Goal: Task Accomplishment & Management: Manage account settings

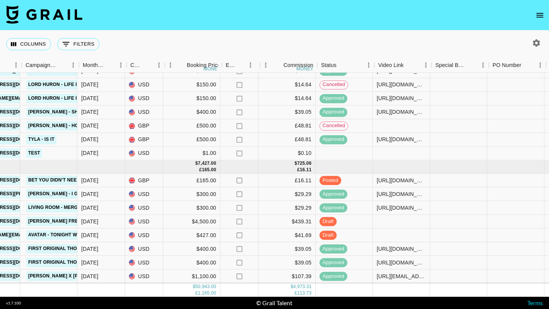
scroll to position [716, 355]
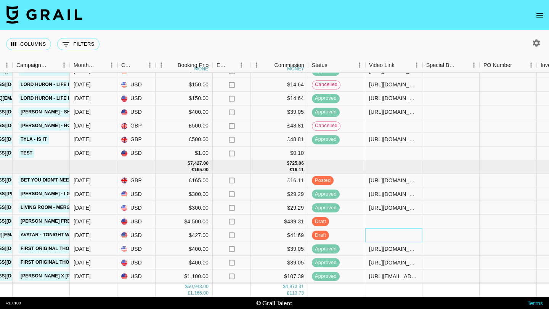
click at [366, 237] on div at bounding box center [393, 236] width 57 height 14
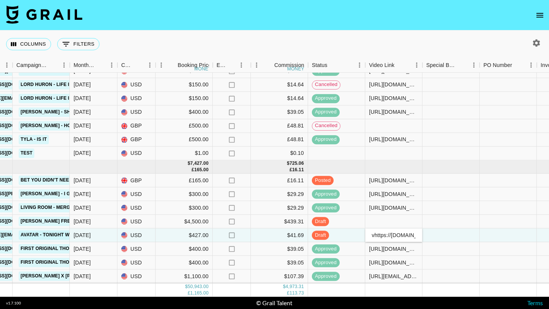
scroll to position [0, 128]
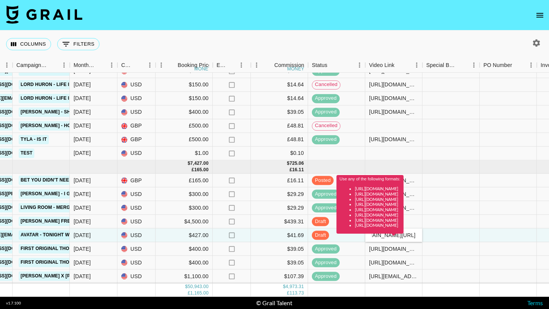
type input "vhttps://www.tiktok.com/@ganjacookiess/video/7551575959376366880"
click at [404, 234] on div "Use any of the following formats: https://www.tiktok.com/@user/video/1234567 ht…" at bounding box center [369, 207] width 67 height 64
click at [374, 235] on div "Use any of the following formats: https://www.tiktok.com/@user/video/1234567 ht…" at bounding box center [369, 207] width 67 height 64
click at [437, 245] on div at bounding box center [450, 250] width 57 height 14
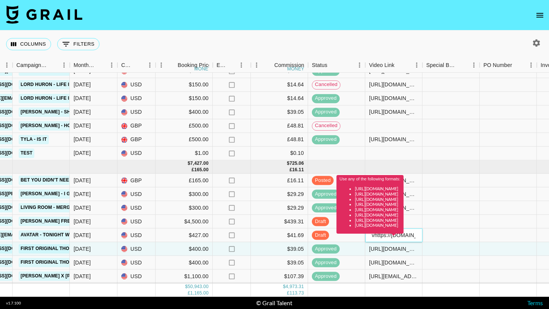
click at [399, 237] on div "Use any of the following formats: https://www.tiktok.com/@user/video/1234567 ht…" at bounding box center [369, 207] width 67 height 64
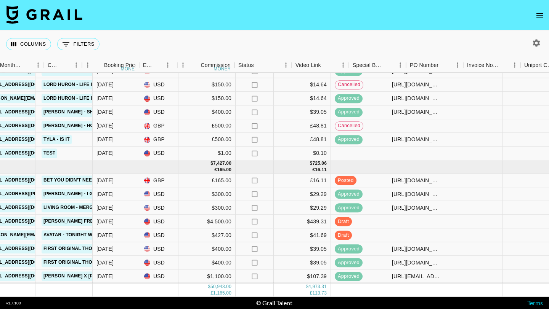
scroll to position [716, 493]
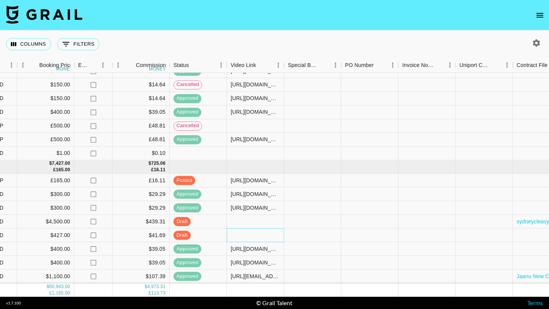
click at [260, 233] on div at bounding box center [255, 236] width 57 height 14
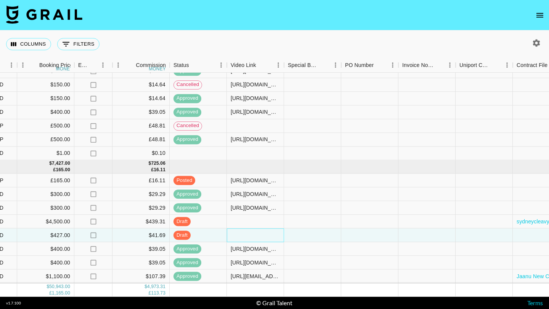
click at [260, 233] on div at bounding box center [255, 236] width 57 height 14
type input "https://www.tiktok.com/@ganjacookiess/video/7551575959376366880"
click at [313, 234] on div at bounding box center [312, 236] width 57 height 14
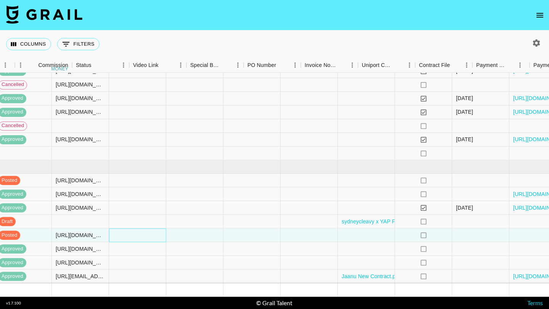
scroll to position [716, 336]
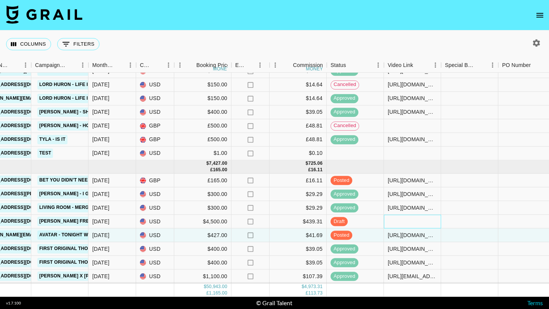
click at [416, 222] on div at bounding box center [412, 222] width 57 height 14
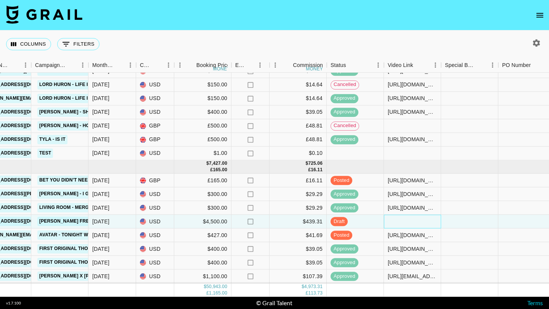
click at [416, 222] on div at bounding box center [412, 222] width 57 height 14
click at [416, 222] on input "text" at bounding box center [412, 222] width 56 height 6
type input "https://www.tiktok.com/@sydneycleavy/video/7551538872102948109?lang=en"
click at [465, 218] on div at bounding box center [469, 222] width 57 height 14
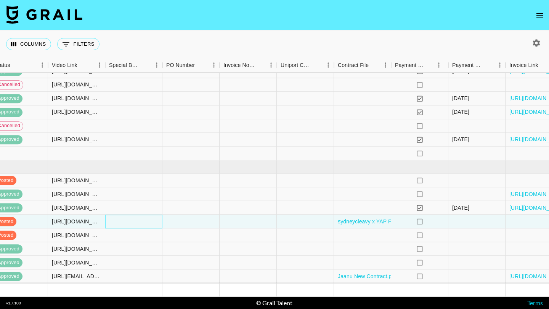
scroll to position [716, 716]
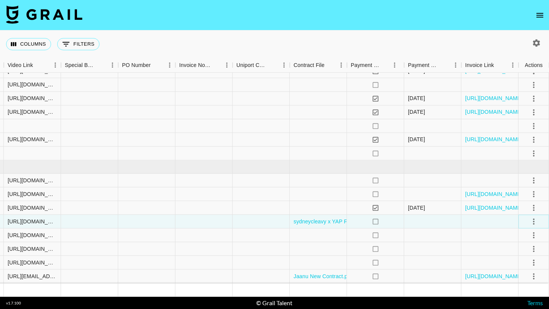
click at [535, 221] on icon "select merge strategy" at bounding box center [533, 221] width 9 height 9
click at [514, 286] on li "Cancel" at bounding box center [524, 279] width 50 height 14
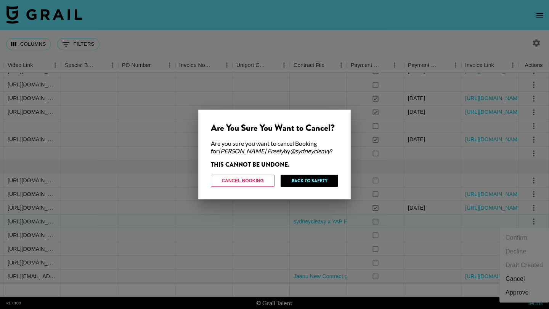
click at [514, 286] on div at bounding box center [274, 154] width 549 height 309
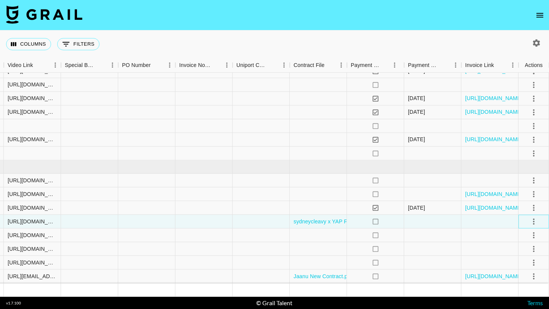
click at [540, 221] on div at bounding box center [533, 222] width 30 height 14
click at [534, 223] on icon "select merge strategy" at bounding box center [533, 221] width 9 height 9
click at [514, 292] on div "Approve" at bounding box center [516, 292] width 23 height 9
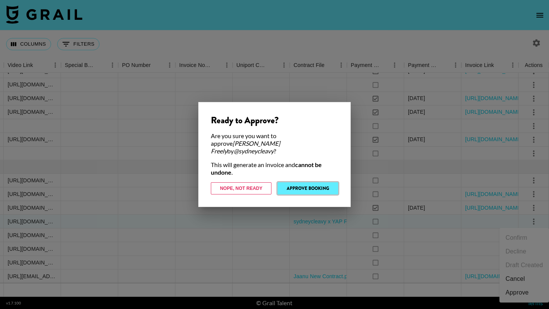
click at [308, 185] on button "Approve Booking" at bounding box center [307, 189] width 61 height 12
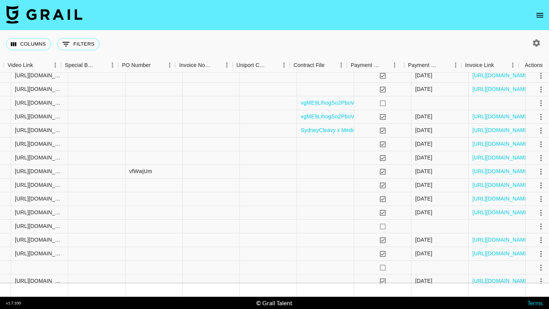
scroll to position [574, 716]
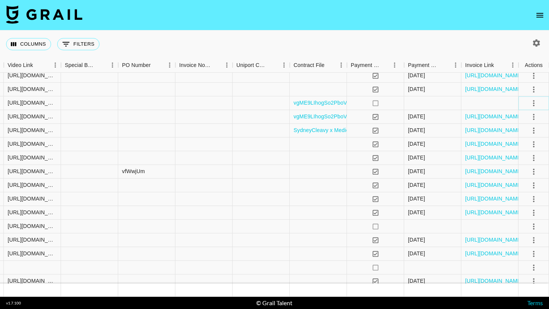
click at [532, 103] on icon "select merge strategy" at bounding box center [533, 103] width 9 height 9
click at [522, 176] on div "Approve" at bounding box center [516, 174] width 23 height 9
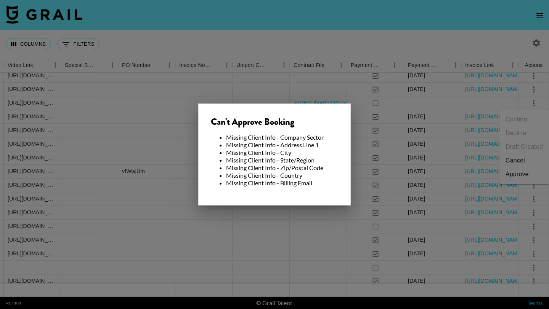
click at [349, 99] on div at bounding box center [274, 154] width 549 height 309
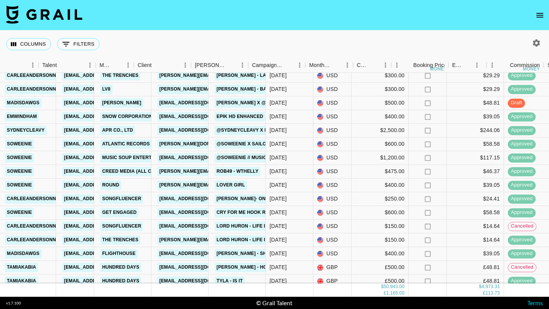
scroll to position [574, 120]
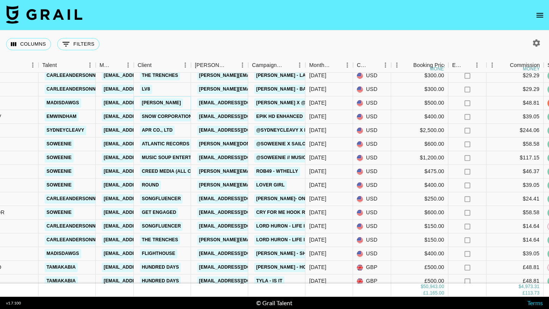
click at [165, 101] on link "Yves Rocher" at bounding box center [161, 103] width 43 height 10
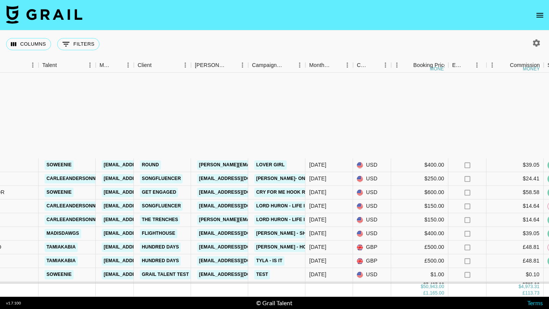
scroll to position [716, 120]
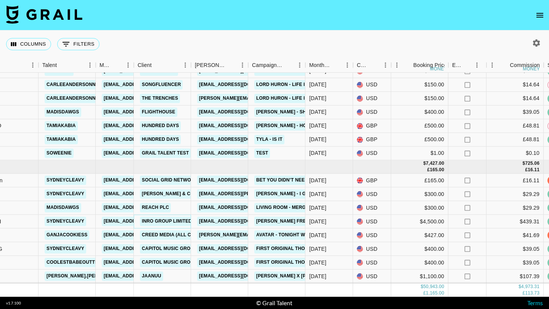
click at [164, 223] on link "INRO GROUP LIMITED" at bounding box center [167, 222] width 54 height 10
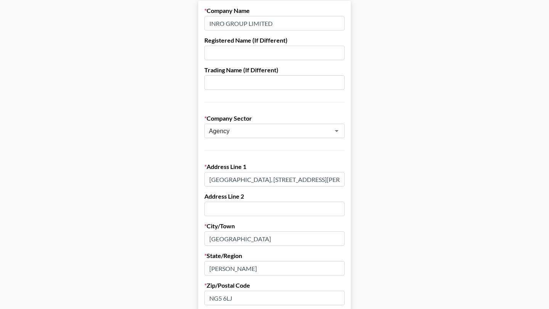
scroll to position [86, 0]
